Goal: Task Accomplishment & Management: Manage account settings

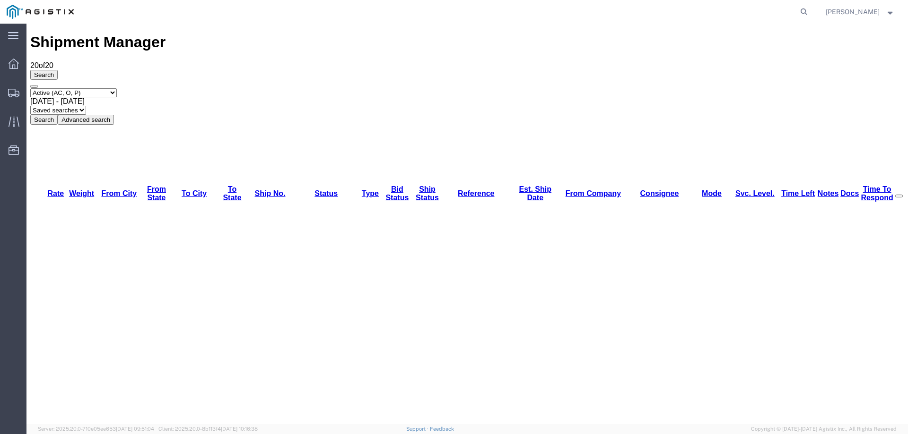
click at [12, 89] on icon at bounding box center [13, 93] width 11 height 9
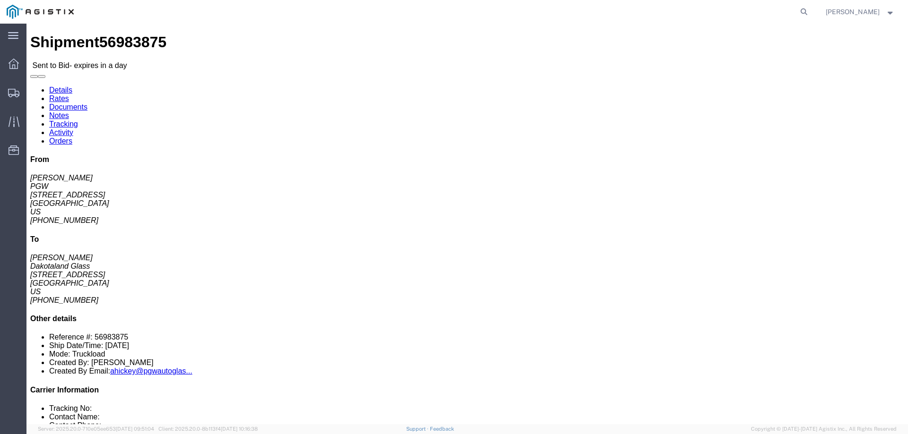
click link "Enter / Modify Bid"
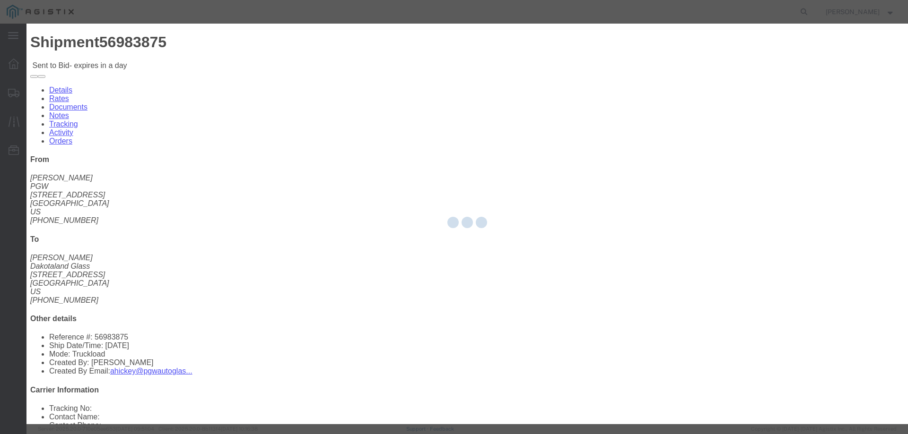
select select "146"
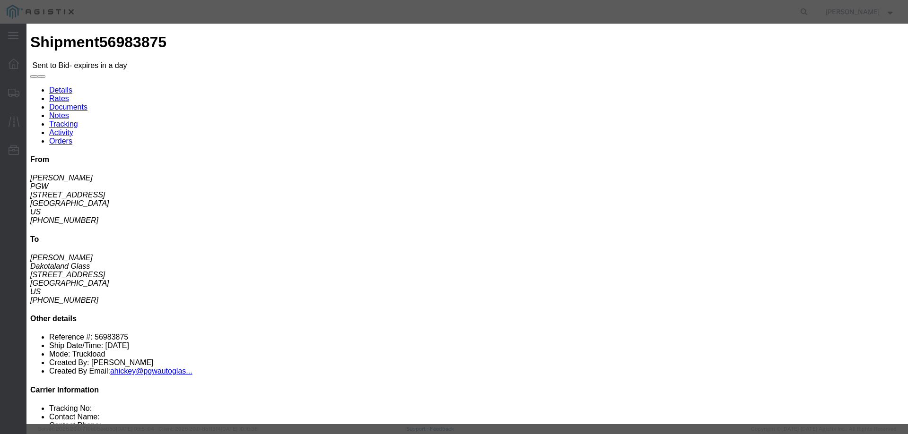
click select "Select CONESTOGA DFRM/STEP Economy TL Flatbed Intermodal LTL Standard Next Day …"
select select "25032"
click select "Select CONESTOGA DFRM/STEP Economy TL Flatbed Intermodal LTL Standard Next Day …"
click input "text"
type input "ats"
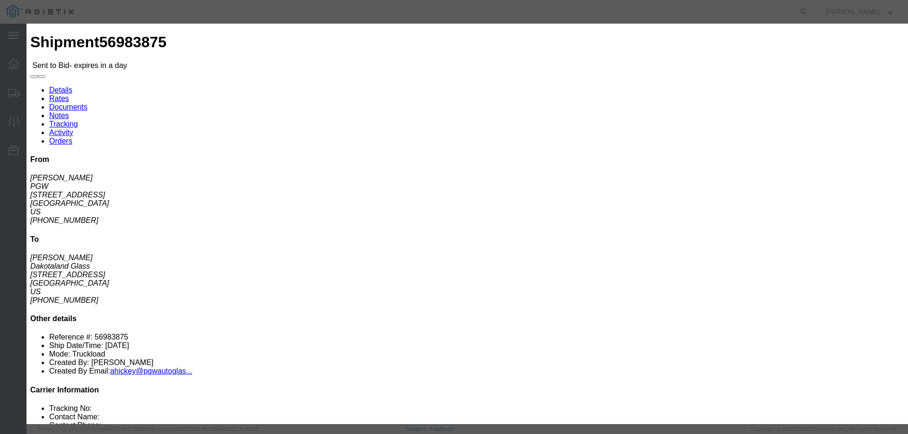
click input "number"
type input "1960"
click button "Submit"
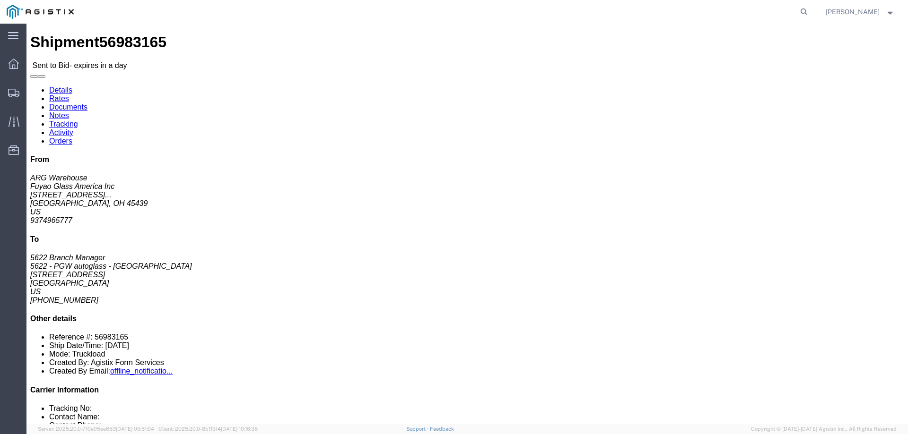
click link "Enter / Modify Bid"
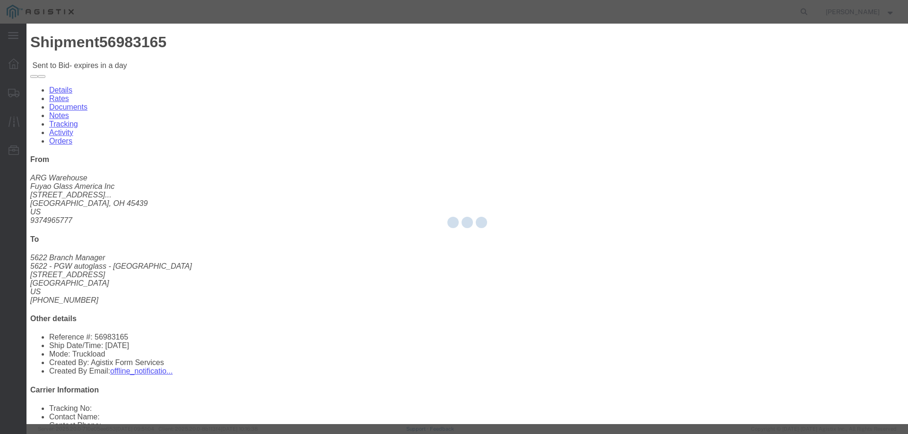
select select "146"
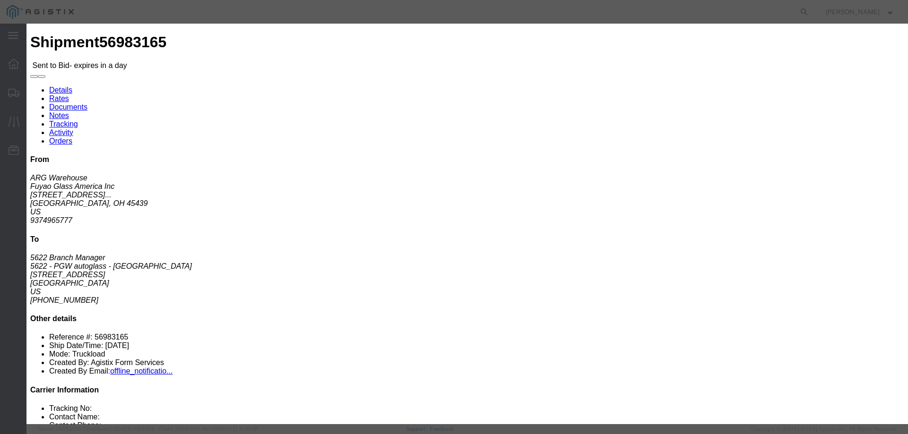
click div "Bid Information Vendor Select ATS Logistics Service Level Select CONESTOGA DFRM…"
click select "Select CONESTOGA DFRM/STEP Economy TL Flatbed Intermodal LTL Standard Next Day …"
select select "25032"
click select "Select CONESTOGA DFRM/STEP Economy TL Flatbed Intermodal LTL Standard Next Day …"
click input "text"
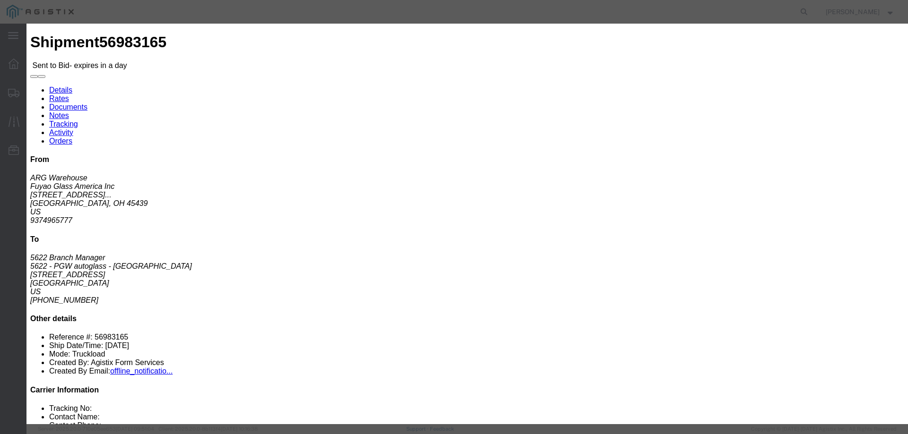
type input "ats"
click input "number"
type input "3085"
click button "Submit"
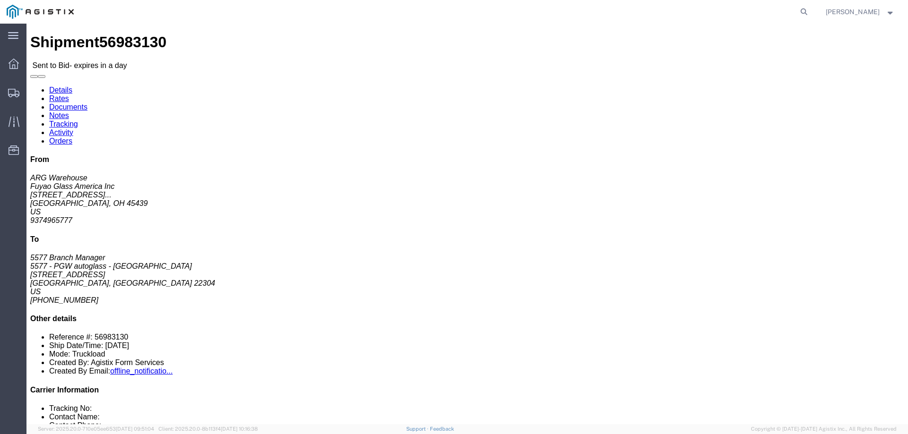
click link "Enter / Modify Bid"
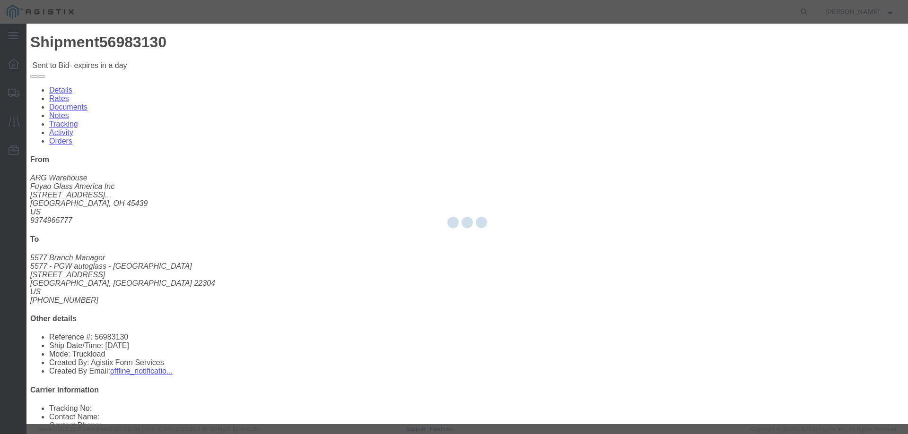
select select "146"
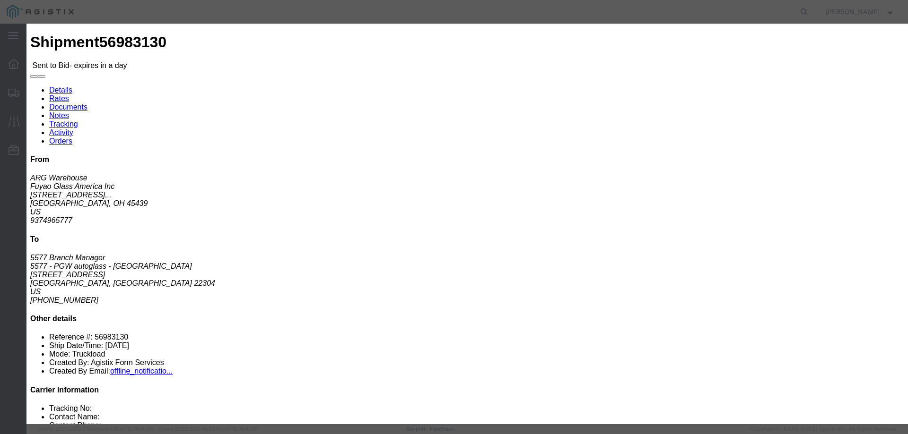
click select "Select CONESTOGA DFRM/STEP Economy TL Flatbed Intermodal LTL Standard Next Day …"
select select "25032"
click select "Select CONESTOGA DFRM/STEP Economy TL Flatbed Intermodal LTL Standard Next Day …"
click input "text"
type input "ats"
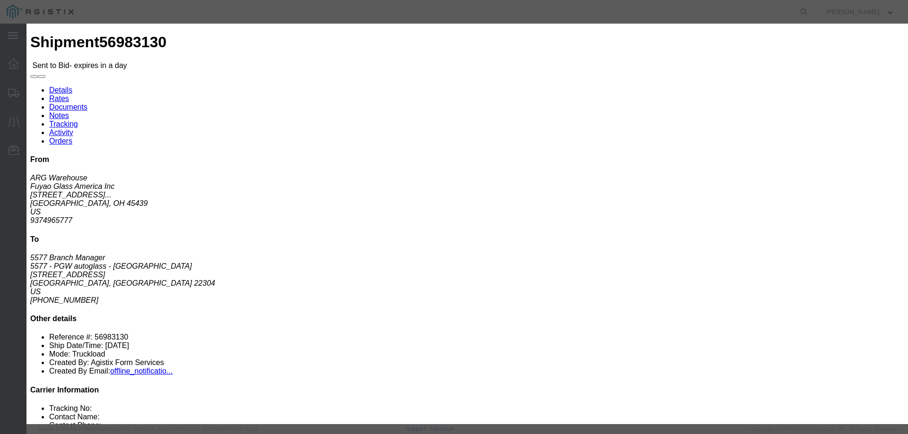
drag, startPoint x: 613, startPoint y: 190, endPoint x: 625, endPoint y: 184, distance: 13.1
click input "number"
type input "1750"
click button "Submit"
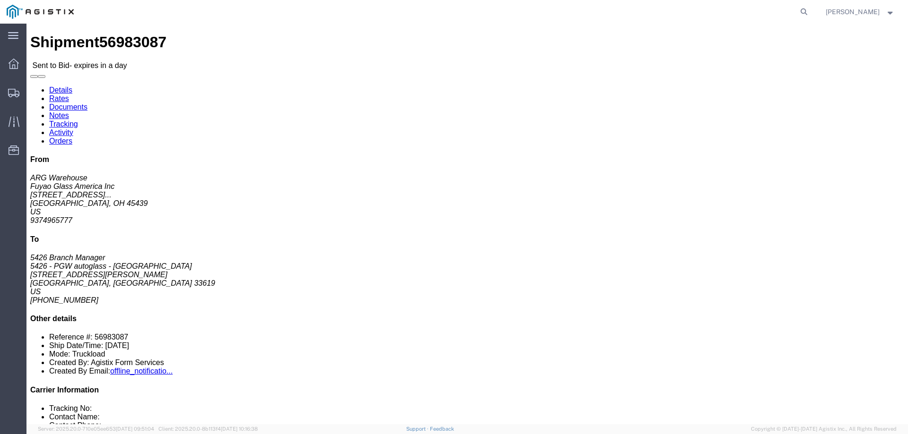
click link "Enter / Modify Bid"
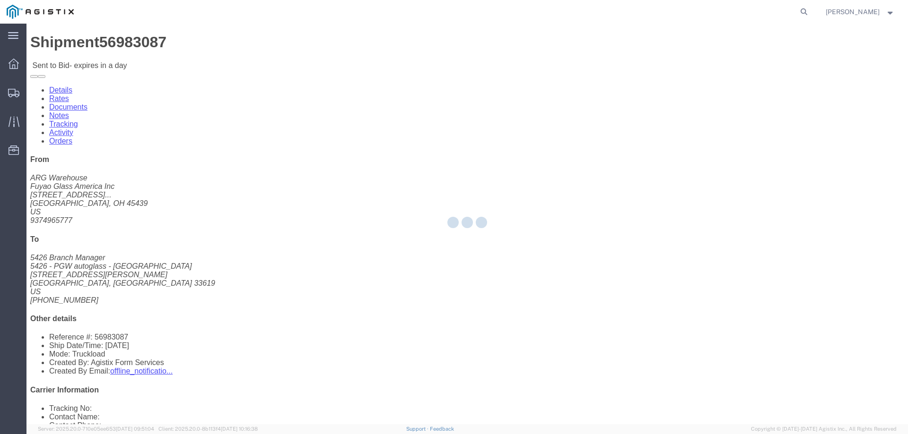
select select "146"
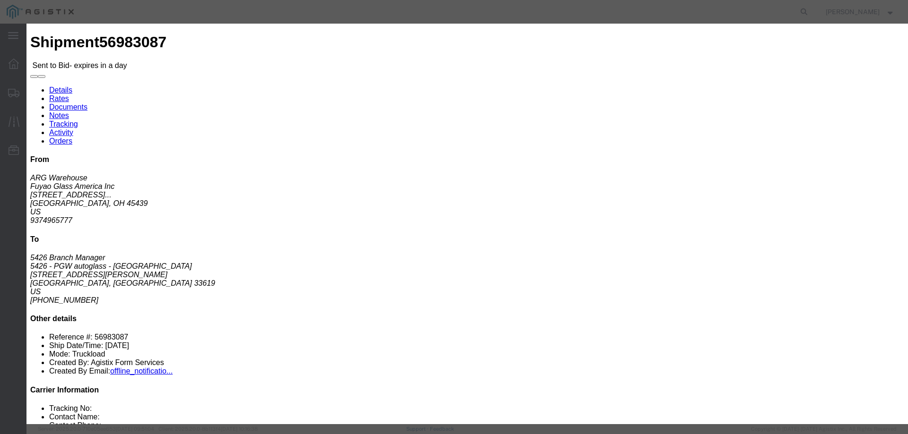
drag, startPoint x: 476, startPoint y: 85, endPoint x: 481, endPoint y: 90, distance: 7.4
click select "Select CONESTOGA DFRM/STEP Economy TL Flatbed Intermodal LTL Standard Next Day …"
select select "25032"
click select "Select CONESTOGA DFRM/STEP Economy TL Flatbed Intermodal LTL Standard Next Day …"
click div "Bid Information Vendor Select ATS Logistics Service Level Select CONESTOGA DFRM…"
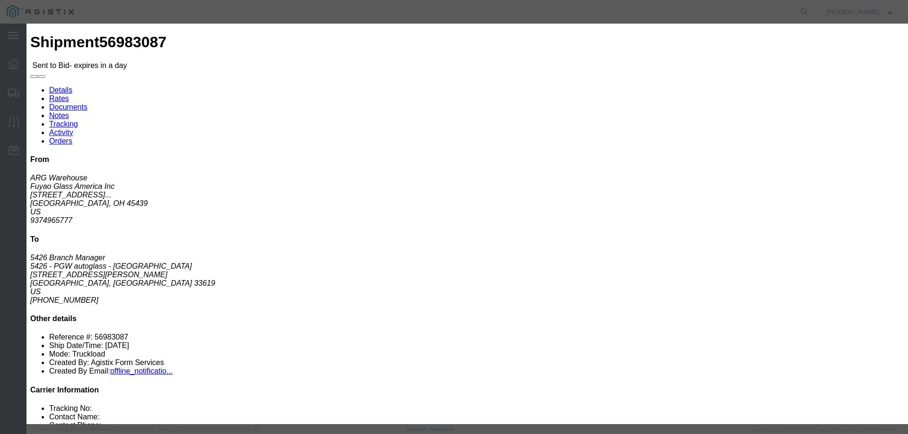
click input "text"
type input "ats"
click input "number"
type input "2950"
click button "Submit"
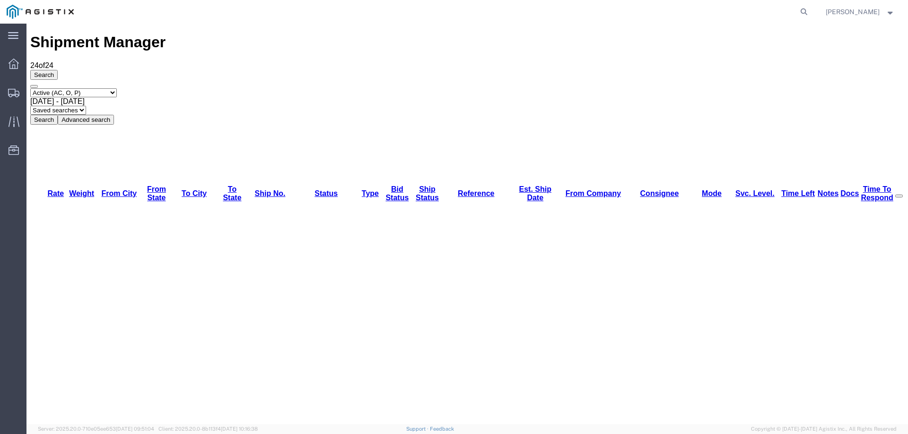
copy li "56983488"
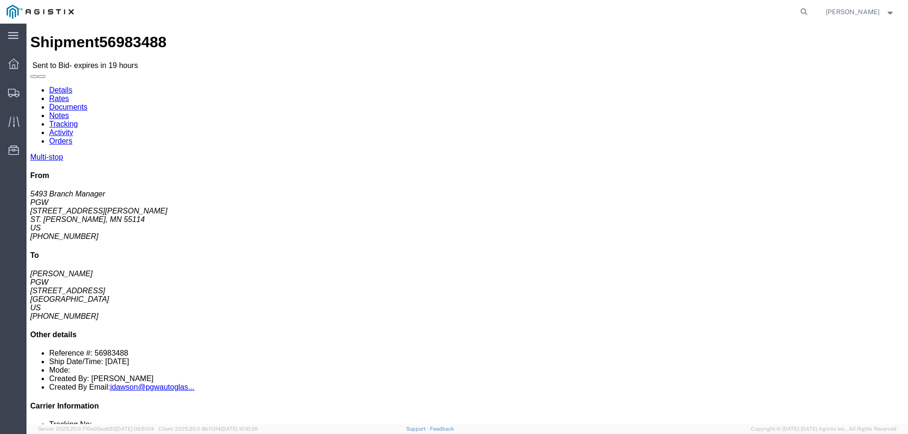
click b "56983488"
copy b "56983488"
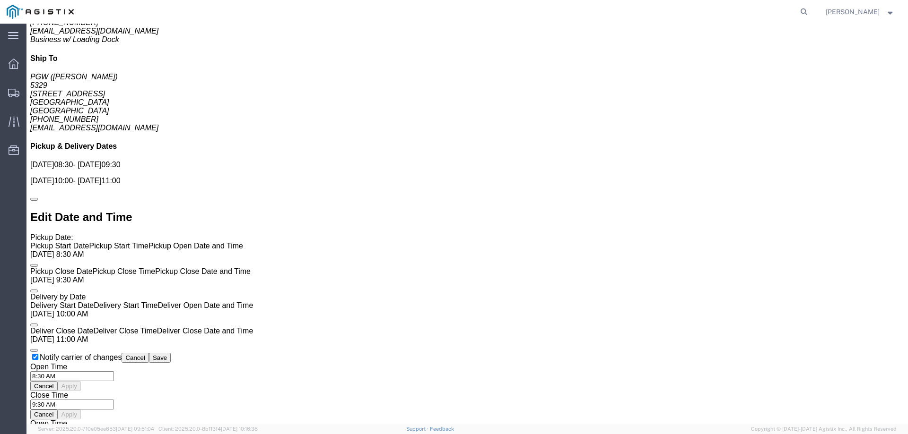
scroll to position [851, 0]
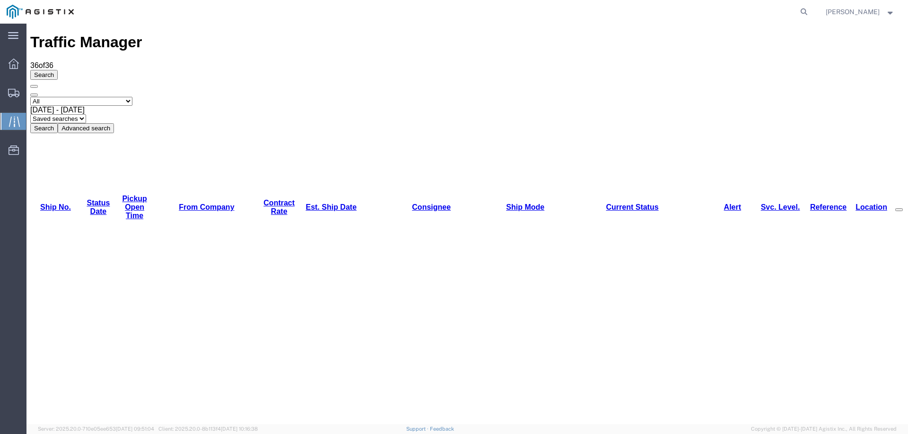
click at [508, 97] on div "Select status [No transit records] All Arrival Notice Available Arrival Notice …" at bounding box center [467, 115] width 874 height 36
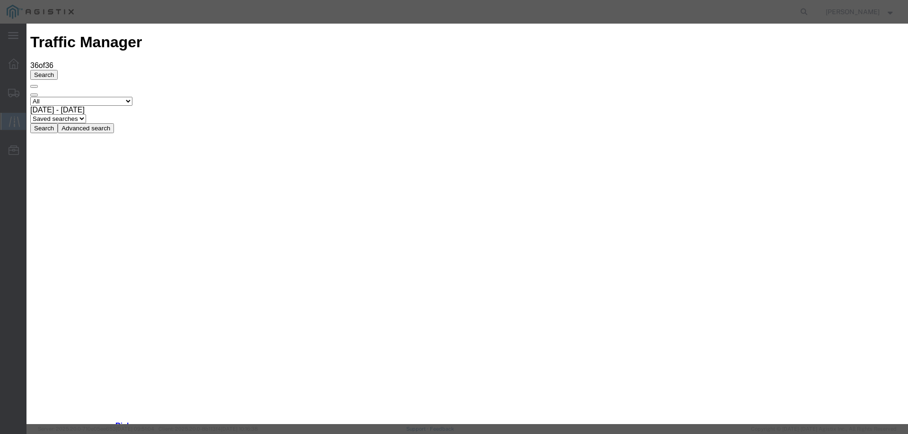
type input "[DATE]"
type input "3:00 PM"
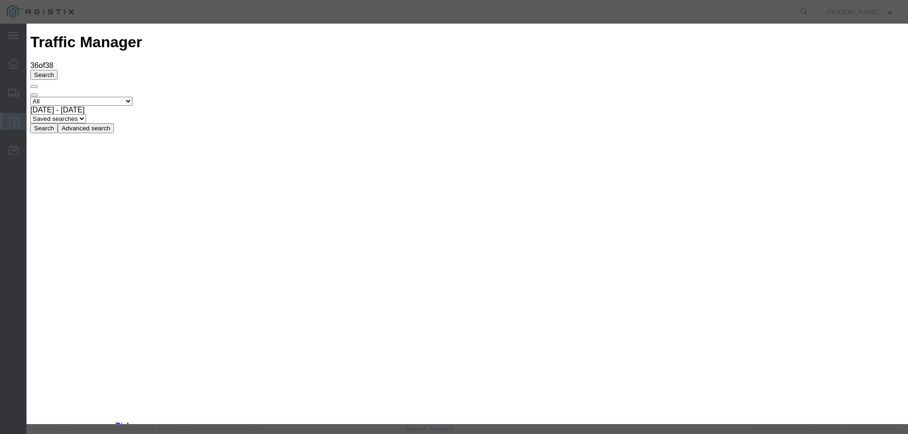
type input "[DATE]"
type input "3:00 PM"
select select "INTRANST"
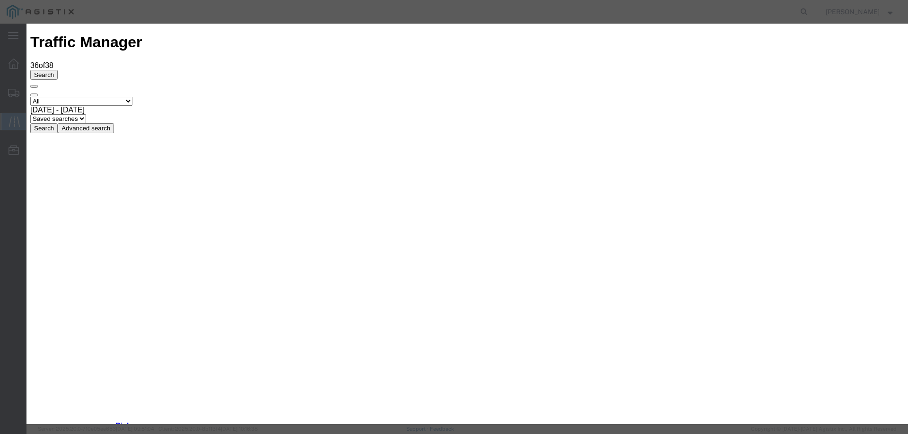
type input "[DATE]"
type input "3:00 PM"
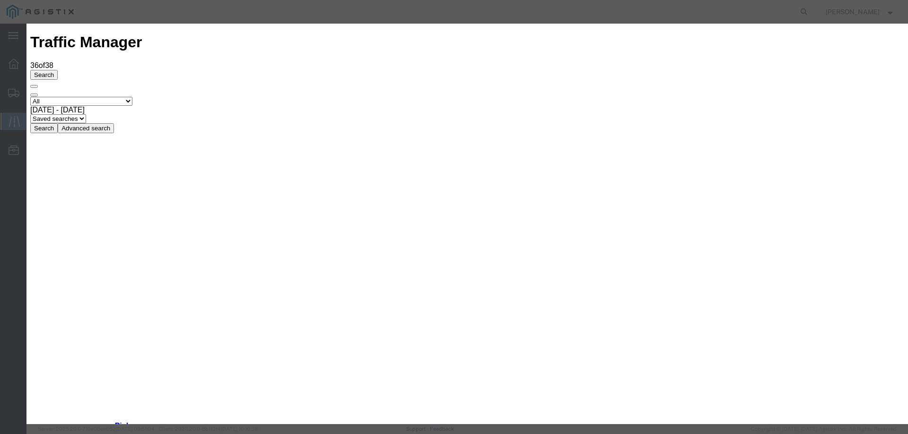
select select "INTRANST"
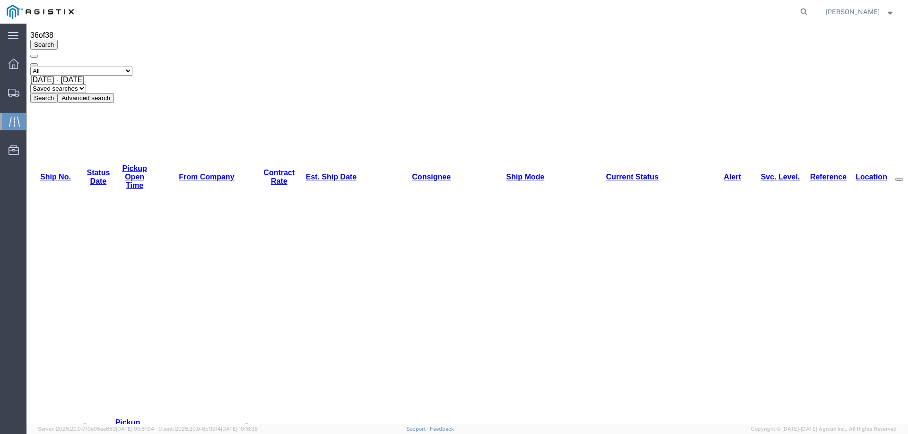
scroll to position [47, 0]
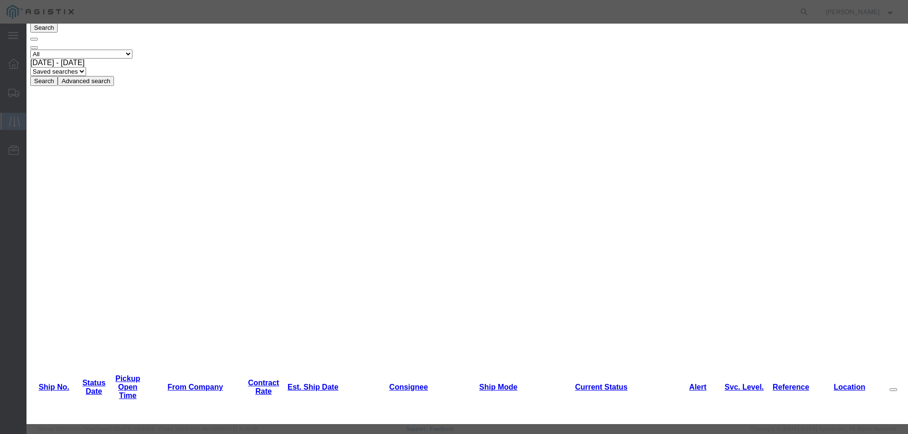
type input "[DATE]"
type input "3:00 PM"
select select "INTRANST"
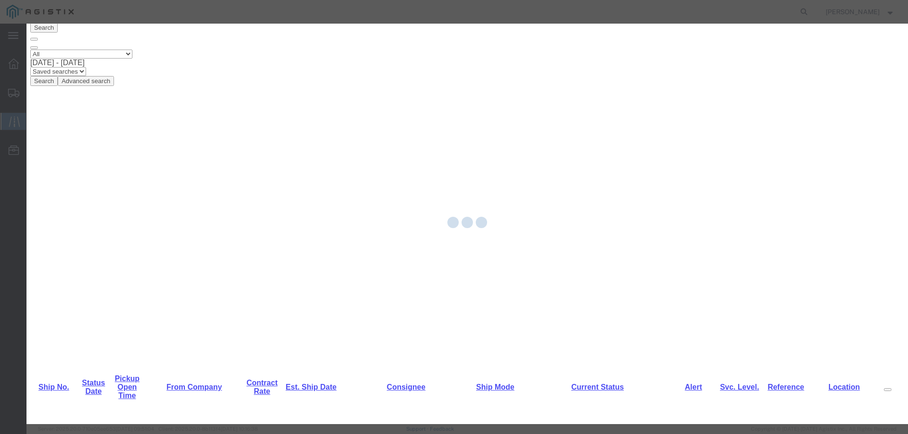
scroll to position [0, 0]
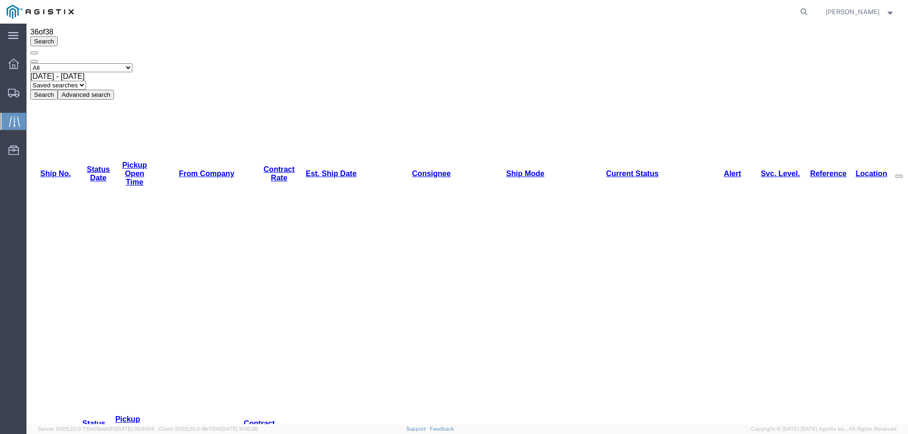
scroll to position [142, 0]
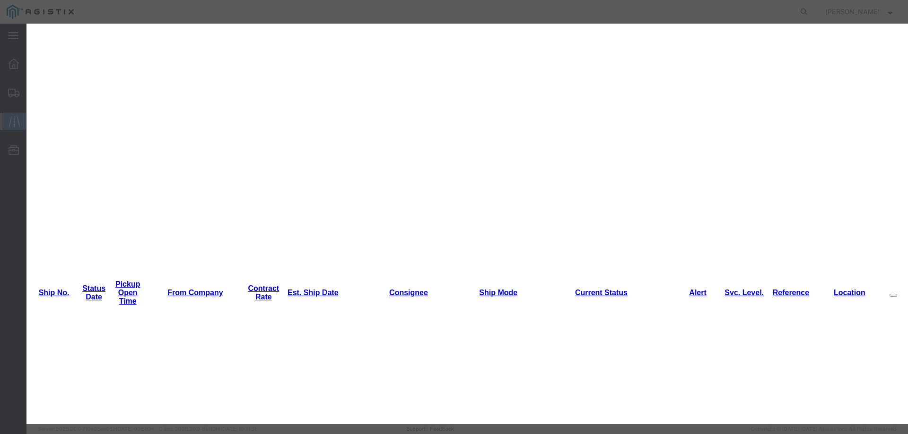
type input "[DATE]"
type input "3:00 PM"
select select "INTRANST"
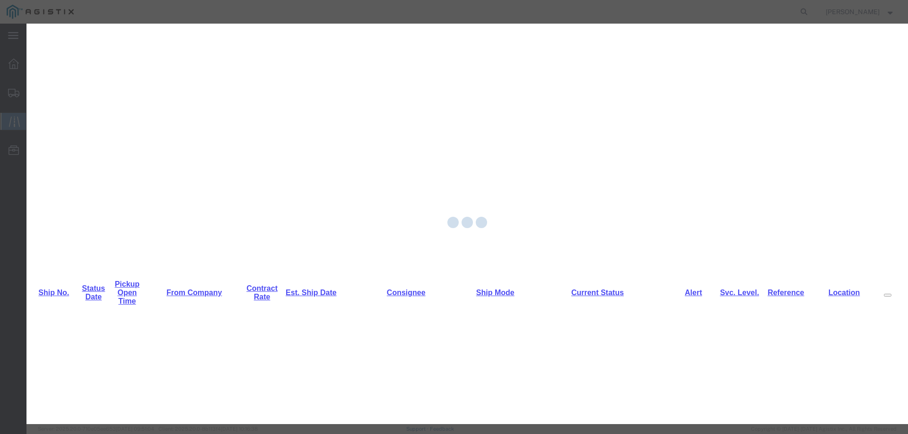
scroll to position [0, 0]
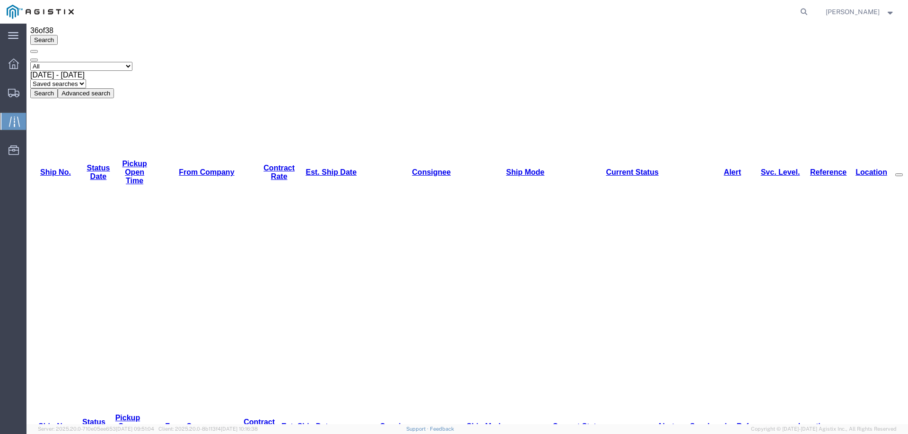
scroll to position [142, 0]
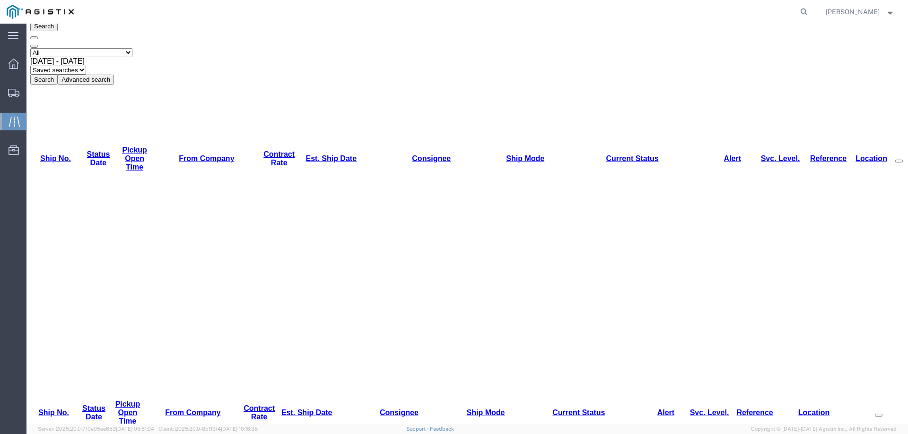
scroll to position [0, 0]
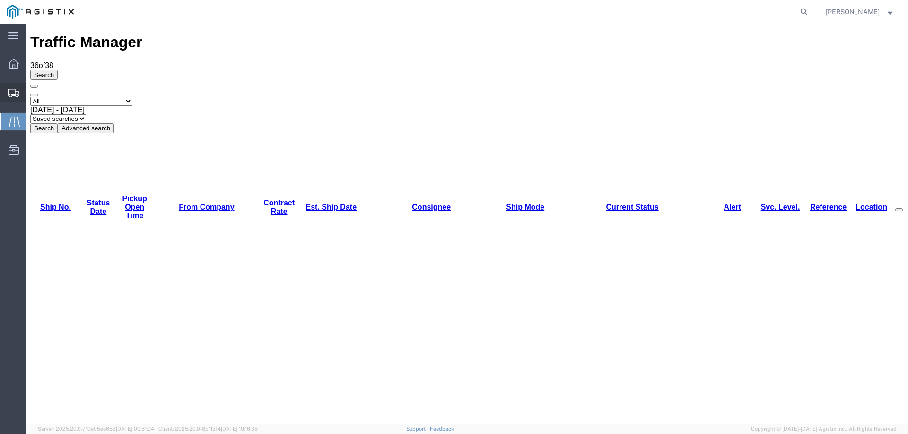
click at [11, 91] on icon at bounding box center [13, 93] width 11 height 9
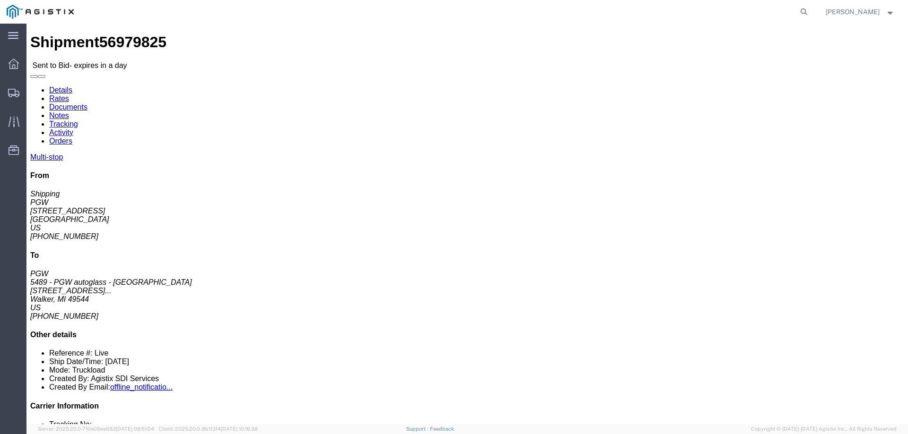
click b "56979825"
copy b "56979825"
click link "Enter / Modify Bid"
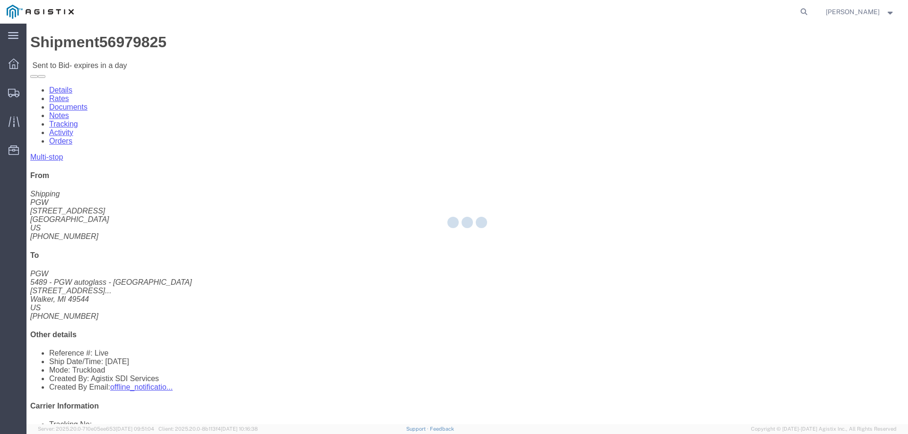
select select "146"
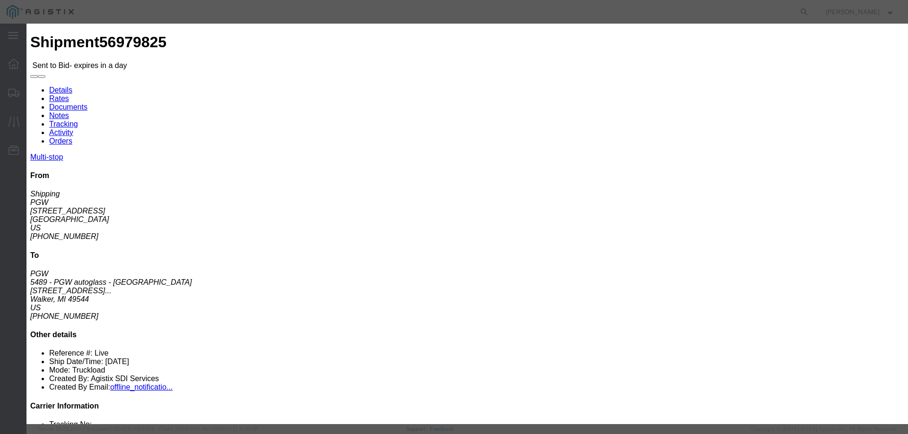
click select "Select CONESTOGA DFRM/STEP Economy TL Flatbed Intermodal LTL Standard Next Day …"
select select "25032"
click select "Select CONESTOGA DFRM/STEP Economy TL Flatbed Intermodal LTL Standard Next Day …"
drag, startPoint x: 640, startPoint y: 84, endPoint x: 640, endPoint y: 91, distance: 7.1
click input "text"
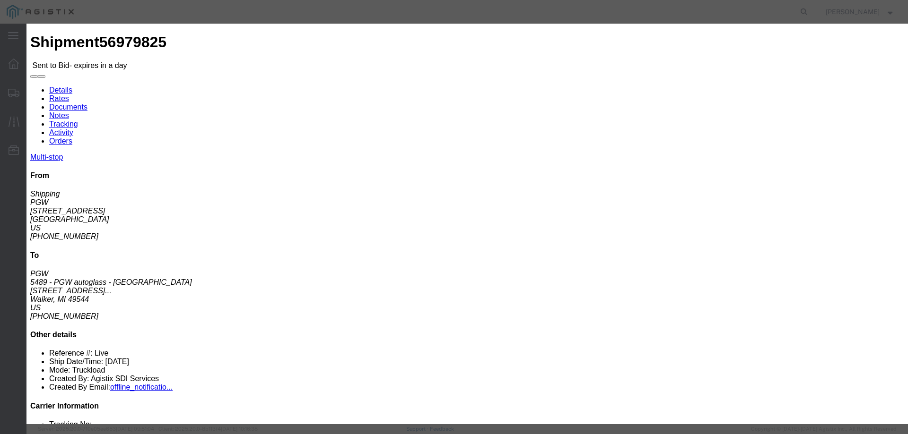
type input "ats"
click input "number"
type input "1050"
click button "Submit"
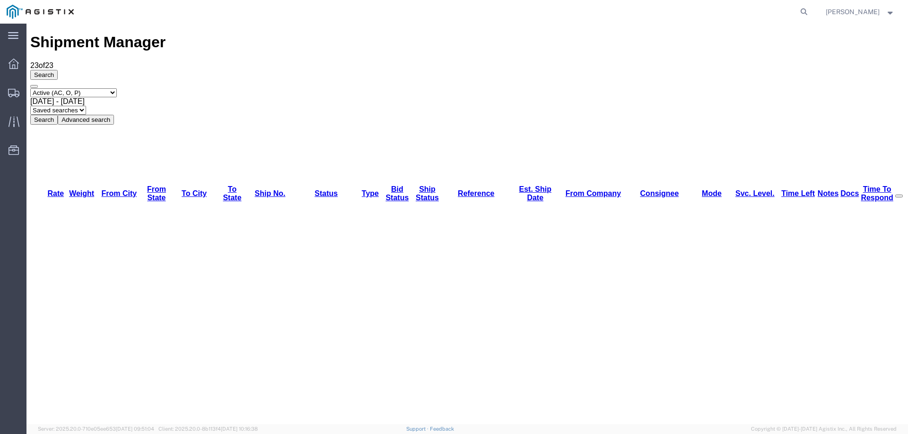
scroll to position [44, 0]
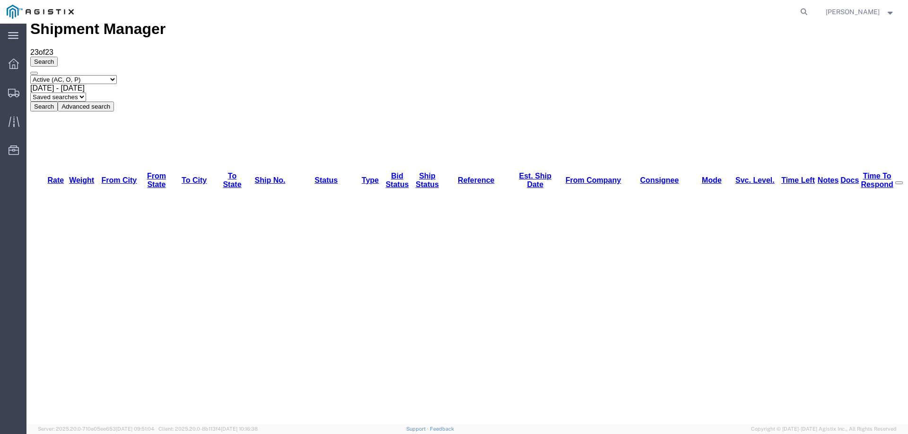
scroll to position [0, 0]
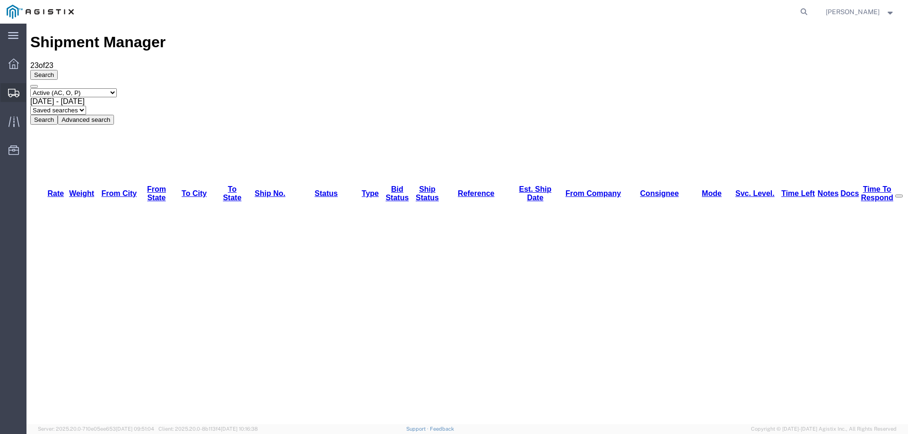
click at [13, 91] on icon at bounding box center [13, 93] width 11 height 9
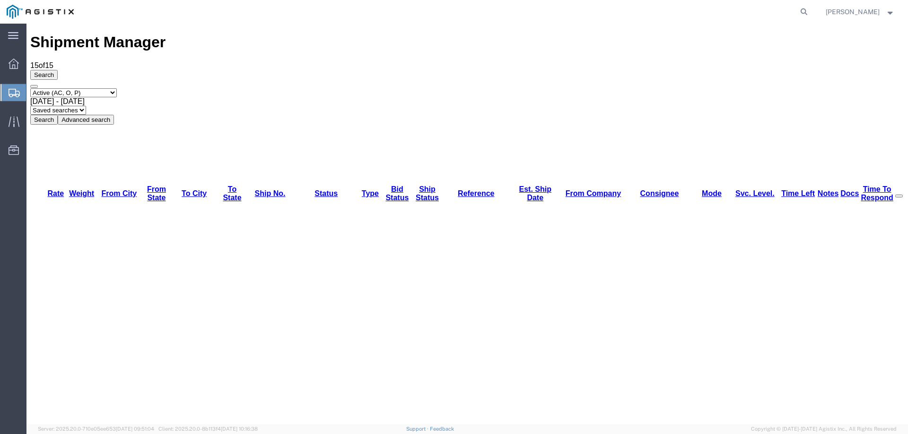
click at [12, 87] on div at bounding box center [13, 92] width 26 height 17
